Goal: Task Accomplishment & Management: Manage account settings

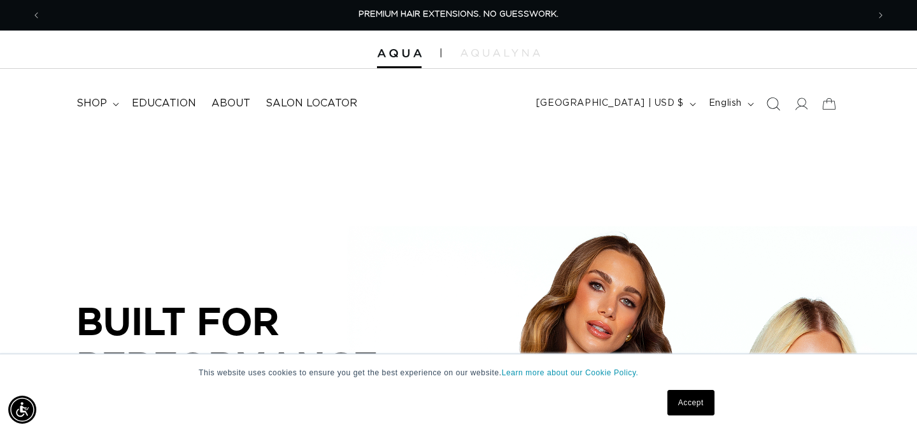
click at [772, 106] on icon "Search" at bounding box center [772, 103] width 13 height 13
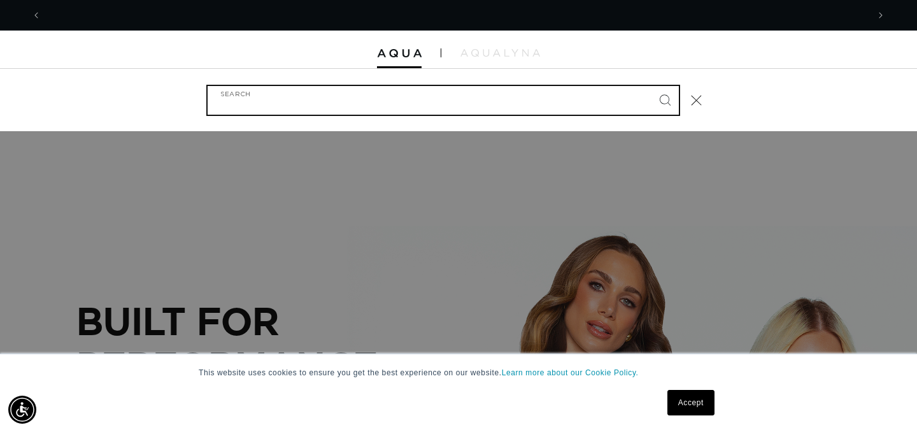
scroll to position [0, 827]
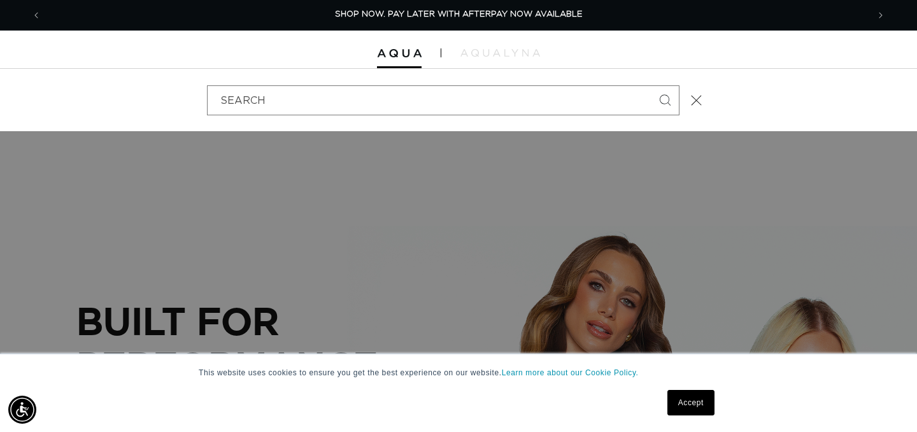
drag, startPoint x: 820, startPoint y: 83, endPoint x: 764, endPoint y: 82, distance: 56.1
click at [819, 83] on div "Search" at bounding box center [458, 100] width 917 height 62
click at [708, 98] on button "Close" at bounding box center [697, 100] width 28 height 28
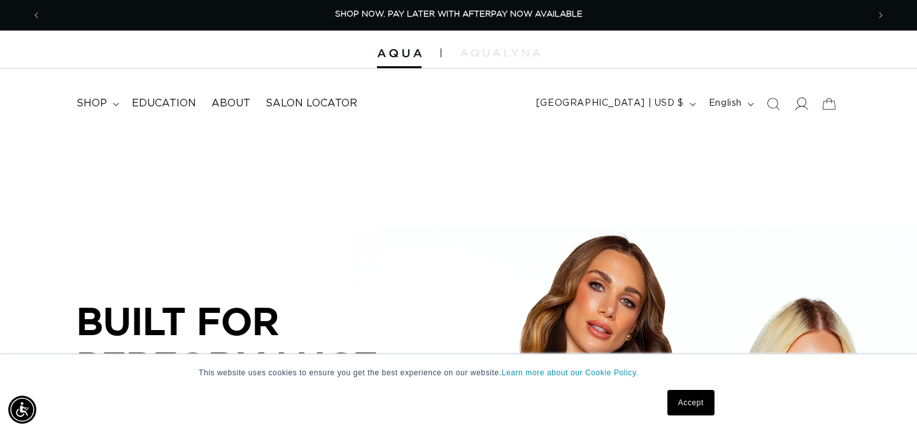
click at [810, 105] on span at bounding box center [801, 104] width 28 height 28
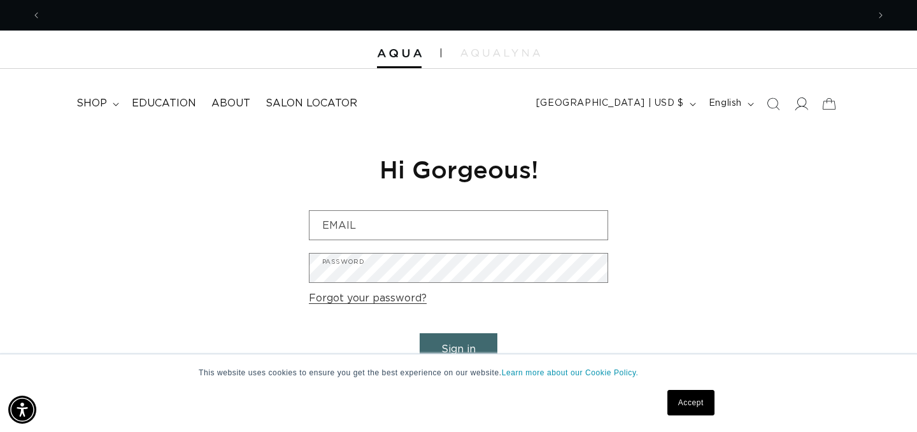
scroll to position [0, 1654]
click at [796, 109] on icon at bounding box center [800, 103] width 13 height 13
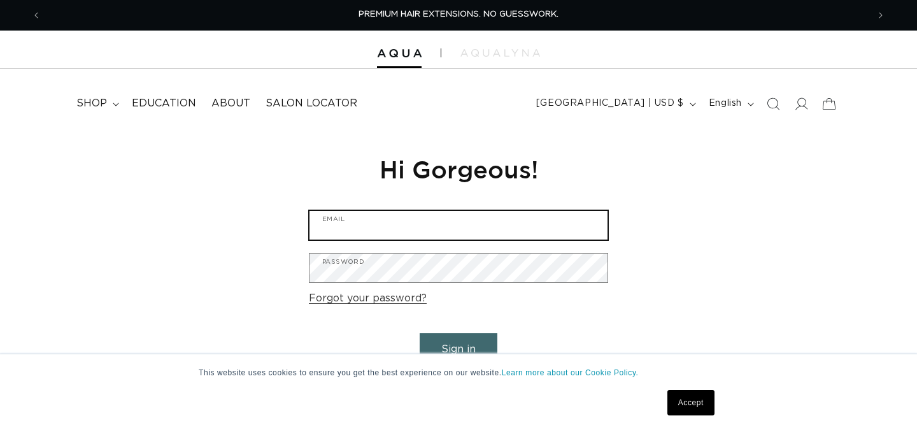
click at [394, 230] on input "Email" at bounding box center [459, 225] width 298 height 29
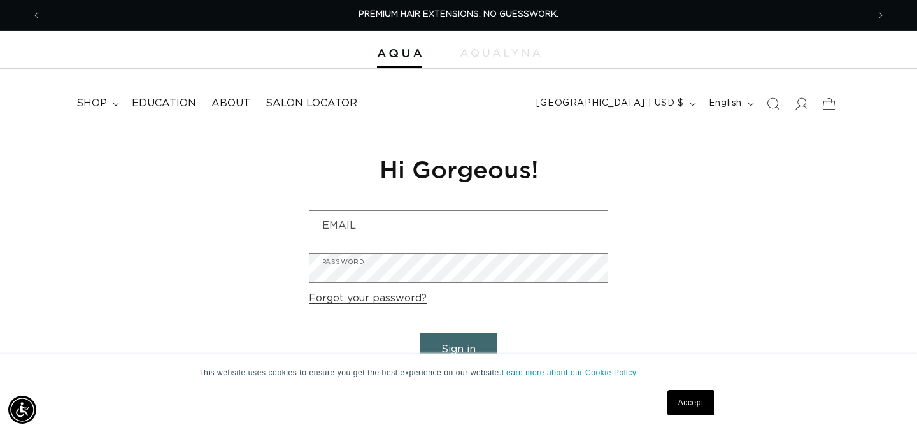
click at [353, 189] on div "Reset your password We will send you an email to reset your password Email Subm…" at bounding box center [458, 274] width 319 height 286
